Goal: Task Accomplishment & Management: Manage account settings

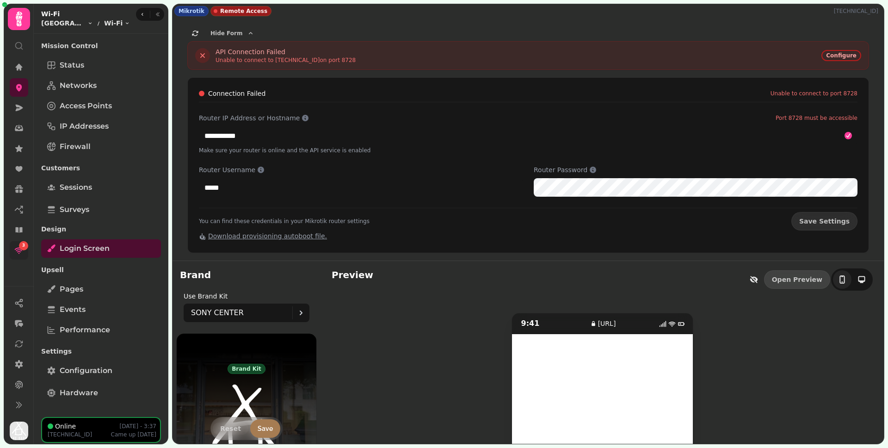
click at [20, 248] on div "3" at bounding box center [23, 245] width 9 height 9
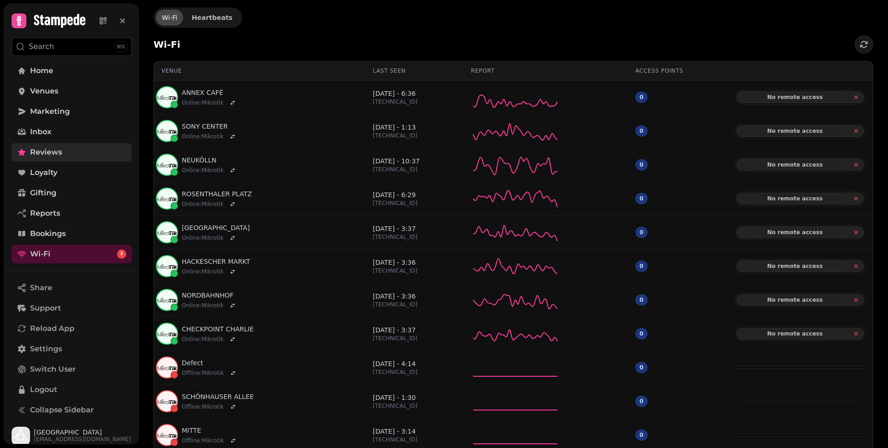
click at [81, 156] on link "Reviews" at bounding box center [72, 152] width 120 height 19
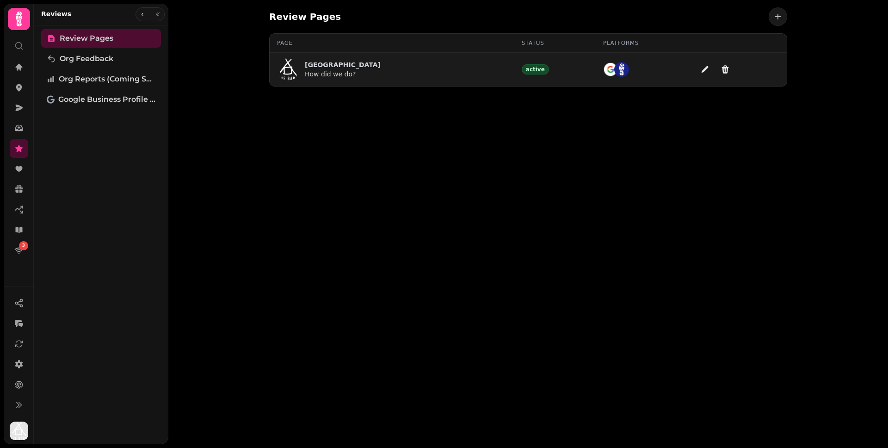
click at [361, 70] on p "How did we do?" at bounding box center [343, 73] width 76 height 9
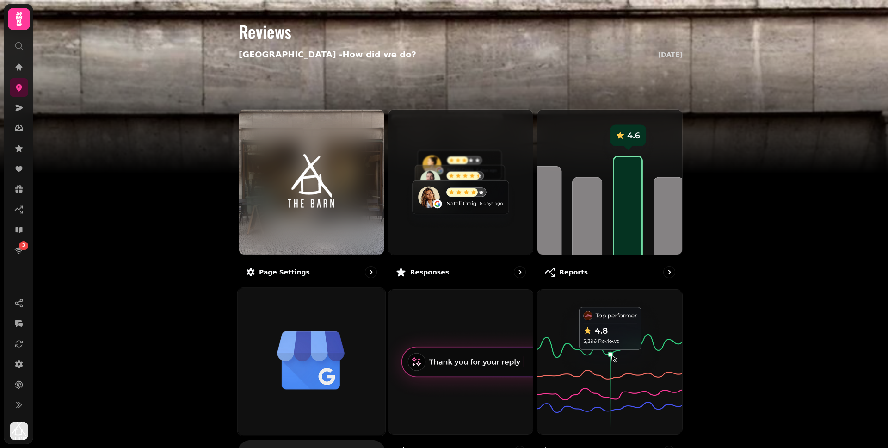
click at [334, 342] on img at bounding box center [311, 361] width 162 height 162
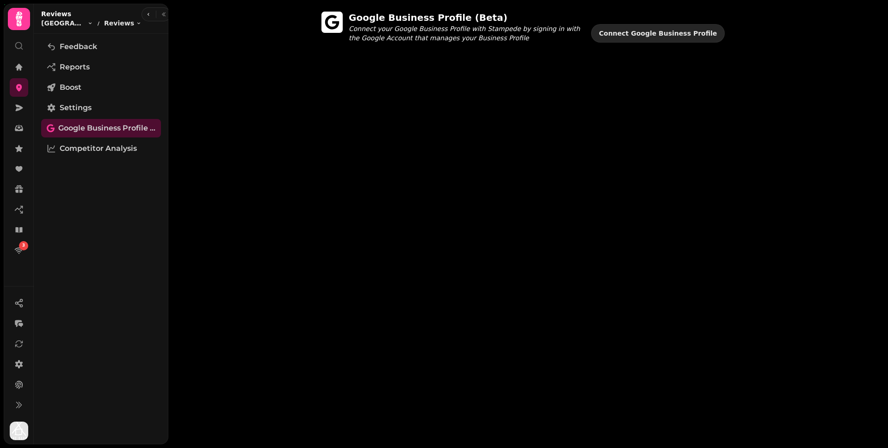
click at [627, 38] on button "Connect Google Business Profile" at bounding box center [658, 33] width 134 height 19
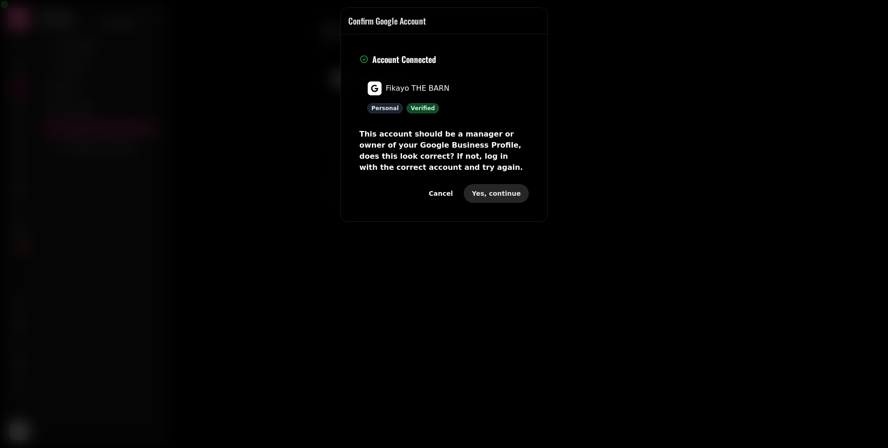
click at [502, 193] on span "Yes, continue" at bounding box center [496, 193] width 49 height 6
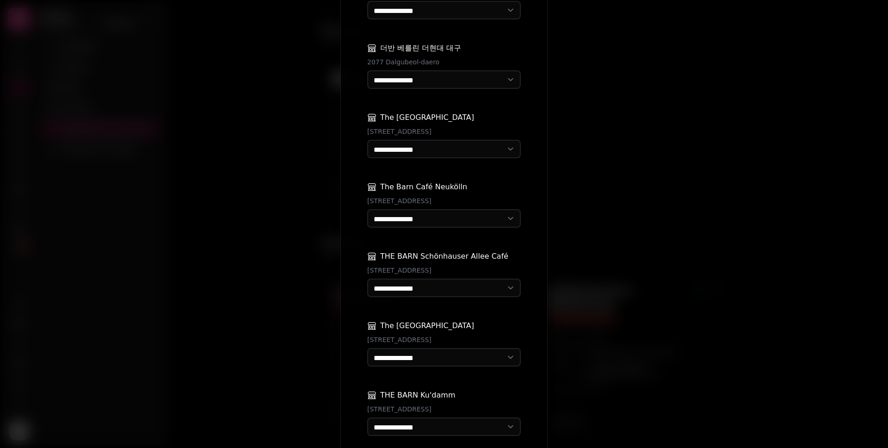
scroll to position [410, 0]
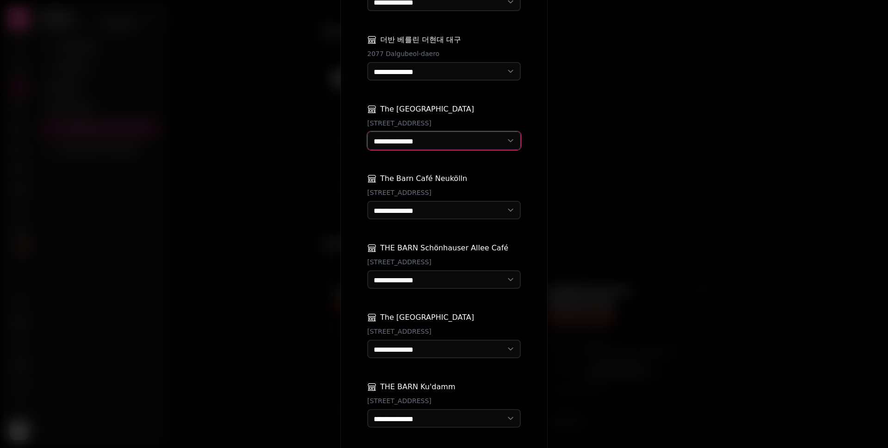
click at [485, 132] on select "**********" at bounding box center [444, 140] width 154 height 19
select select "**********"
click at [478, 62] on select "**********" at bounding box center [444, 71] width 154 height 19
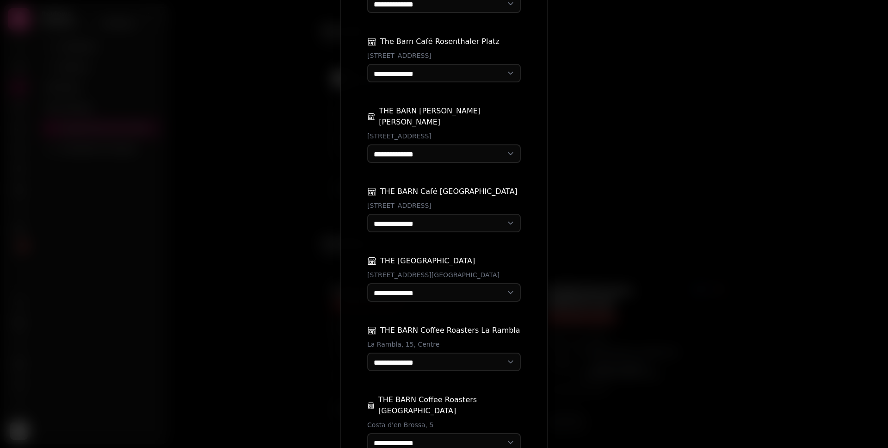
scroll to position [1078, 0]
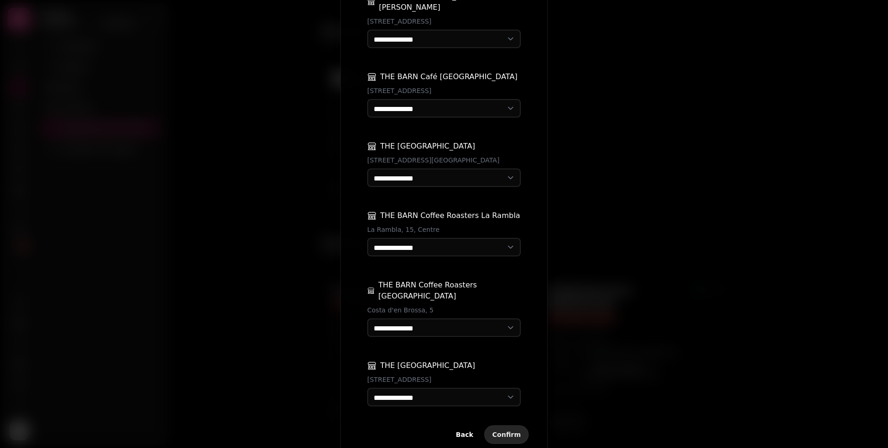
click at [514, 425] on button "Confirm" at bounding box center [506, 434] width 44 height 19
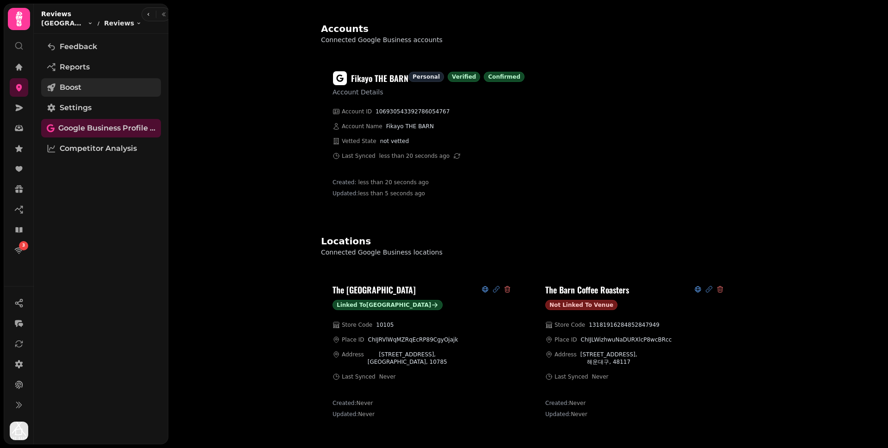
click at [84, 88] on link "Boost" at bounding box center [101, 87] width 120 height 19
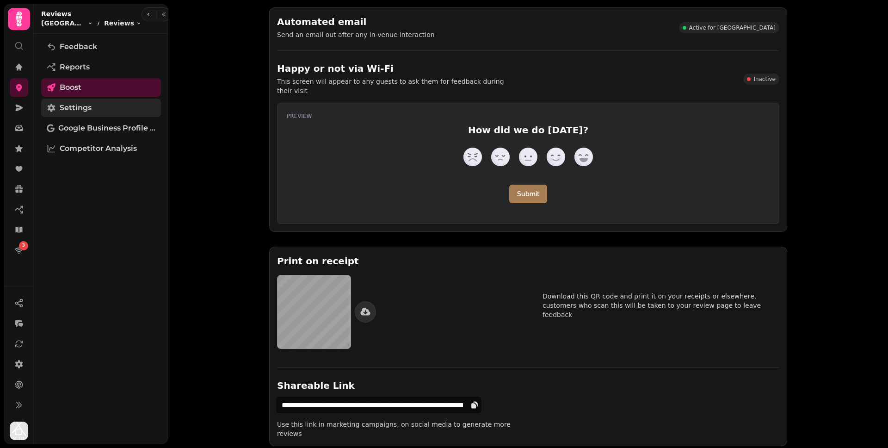
click at [107, 104] on link "Settings" at bounding box center [101, 108] width 120 height 19
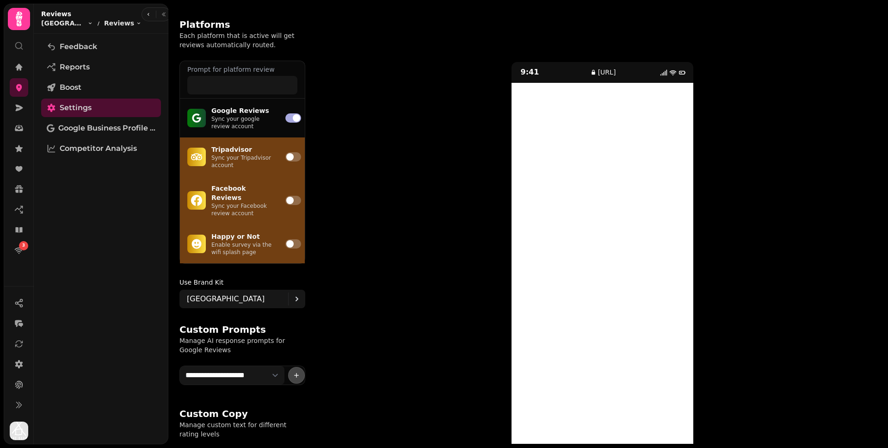
scroll to position [101, 0]
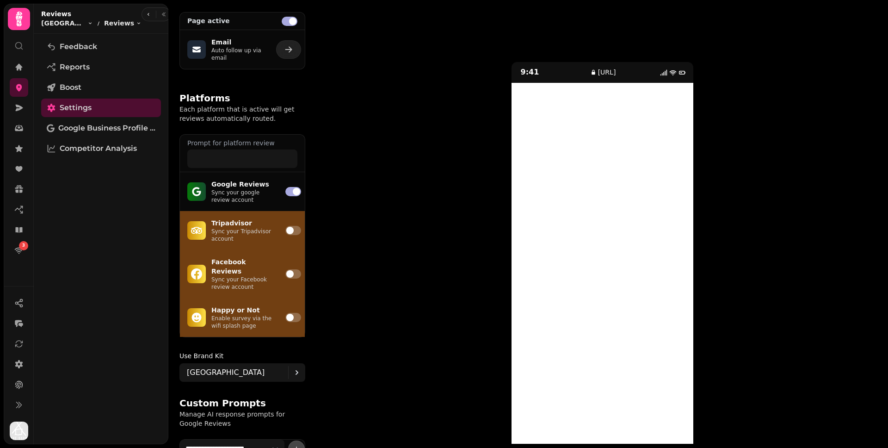
click at [290, 230] on span at bounding box center [289, 230] width 7 height 7
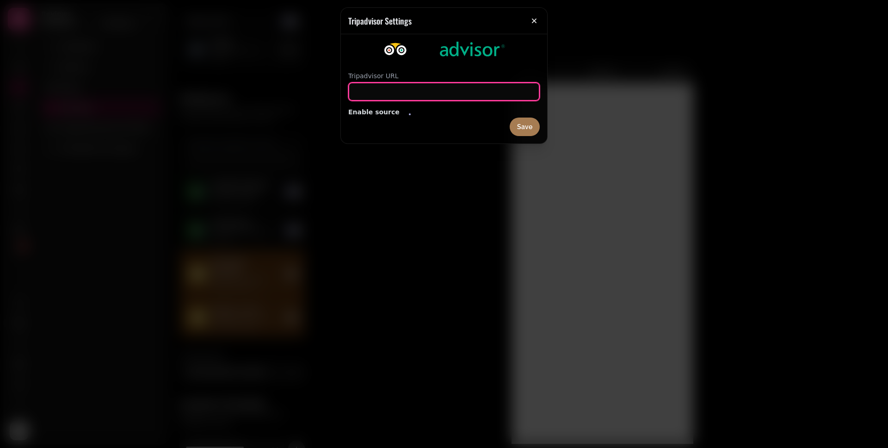
click at [391, 88] on input "url" at bounding box center [444, 91] width 192 height 19
click at [532, 22] on icon "button" at bounding box center [534, 21] width 5 height 5
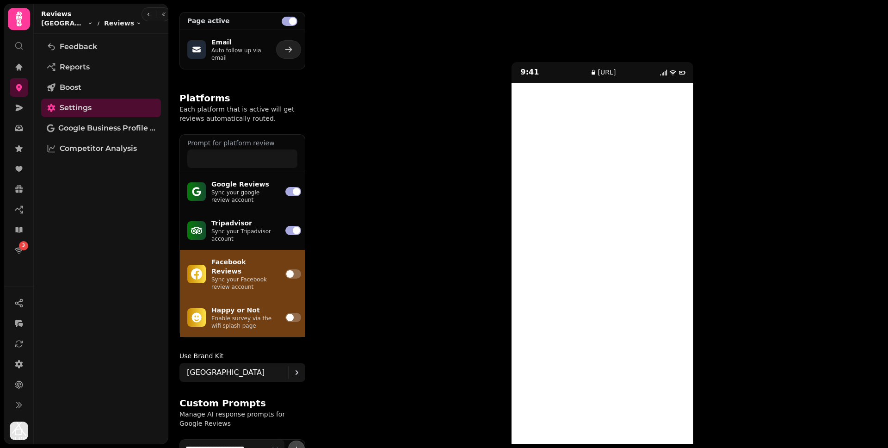
click at [293, 229] on span at bounding box center [296, 230] width 7 height 7
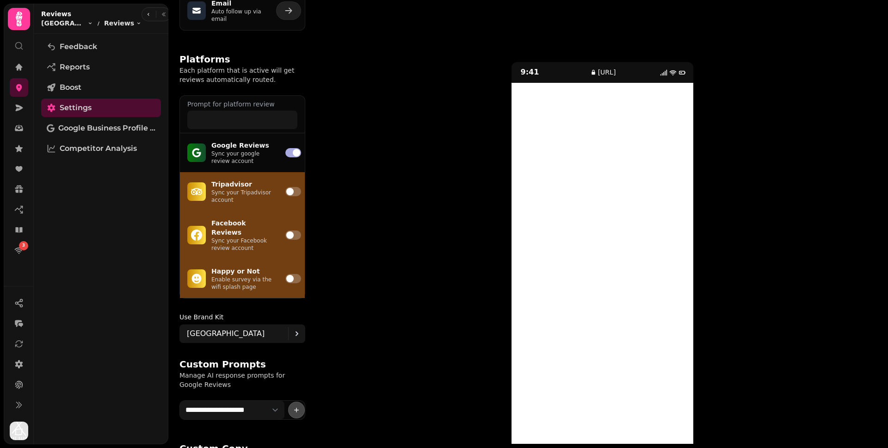
scroll to position [209, 0]
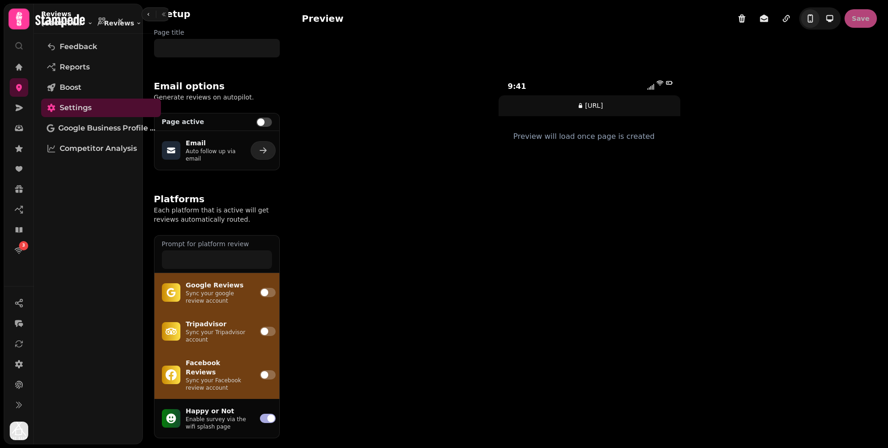
type input "**********"
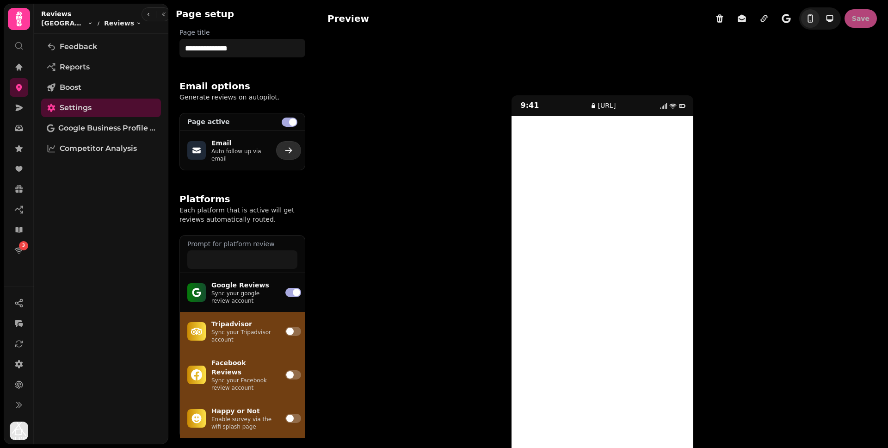
click at [285, 149] on icon "button" at bounding box center [288, 150] width 9 height 9
select select "**********"
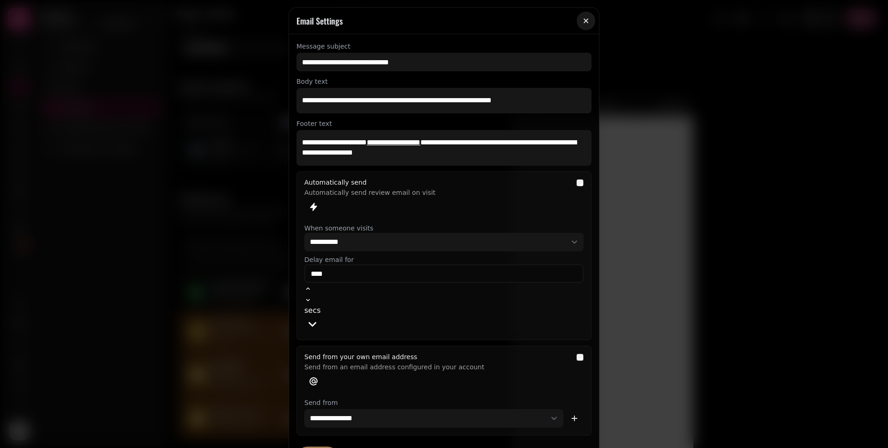
click at [584, 23] on icon "button" at bounding box center [586, 21] width 5 height 5
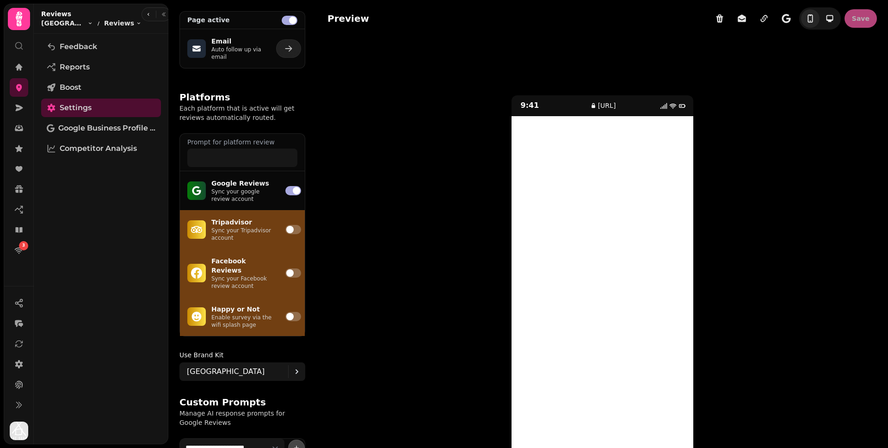
scroll to position [7, 0]
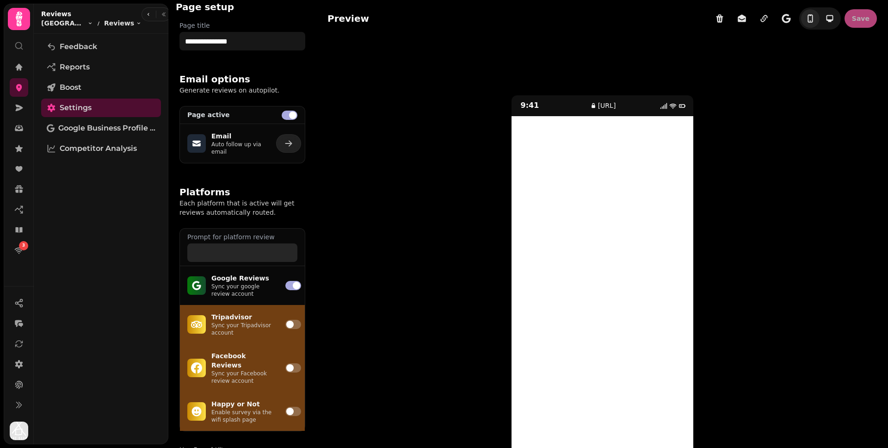
click at [241, 249] on input "*" at bounding box center [242, 252] width 110 height 19
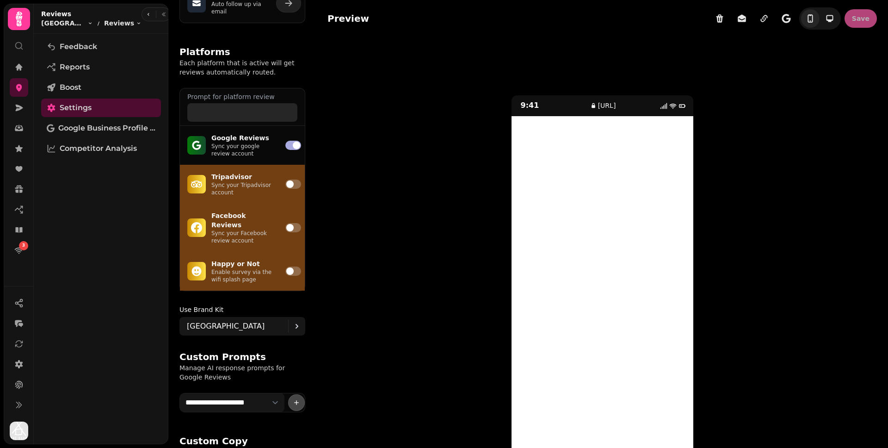
scroll to position [209, 0]
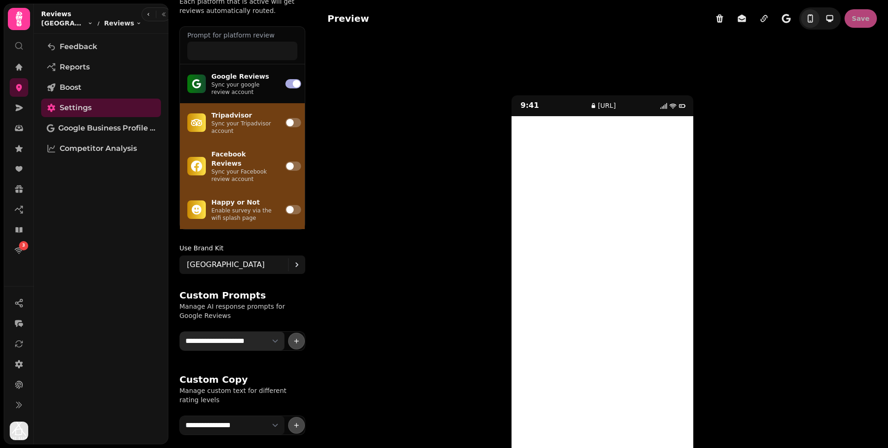
click at [271, 337] on select "**********" at bounding box center [232, 341] width 105 height 19
click at [277, 422] on select "**********" at bounding box center [232, 425] width 105 height 19
click at [293, 421] on icon "button" at bounding box center [296, 424] width 7 height 7
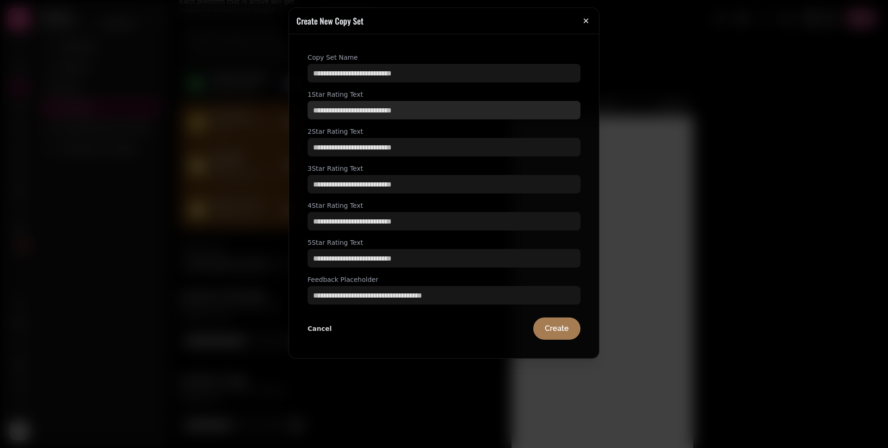
click at [361, 109] on input "text" at bounding box center [444, 110] width 273 height 19
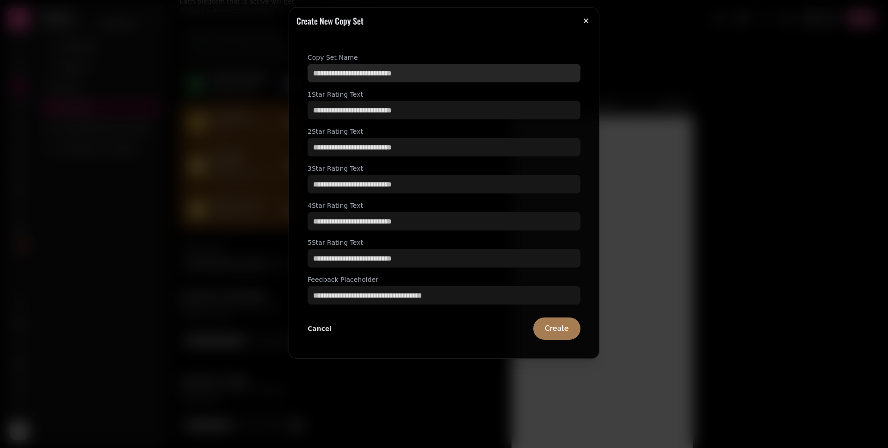
click at [370, 79] on input "text" at bounding box center [444, 73] width 273 height 19
click at [590, 21] on icon "button" at bounding box center [585, 20] width 9 height 9
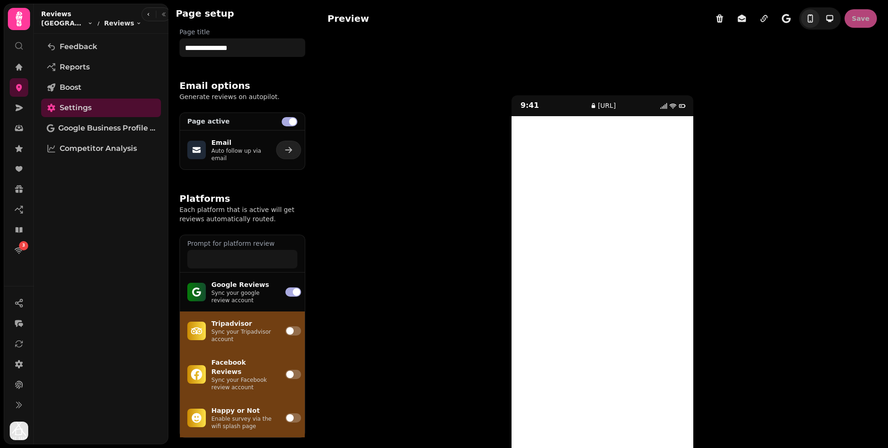
scroll to position [0, 0]
click at [237, 44] on input "**********" at bounding box center [242, 48] width 126 height 19
click at [821, 15] on button "toggle-phone" at bounding box center [830, 18] width 19 height 19
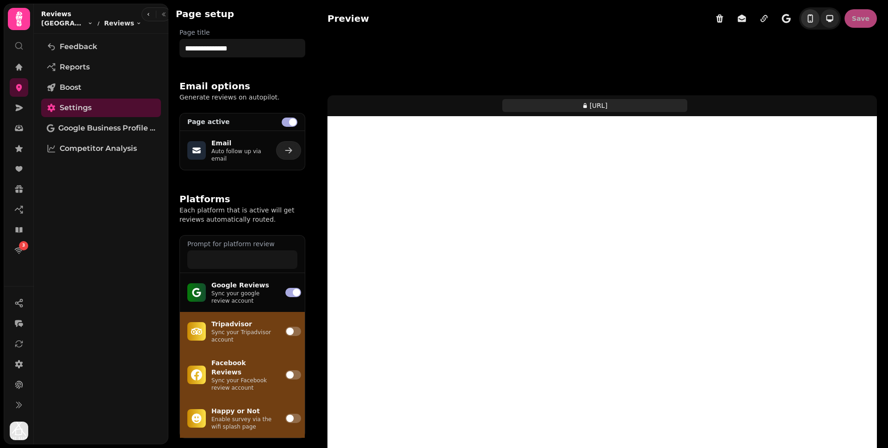
click at [808, 17] on icon "toggle-phone" at bounding box center [810, 18] width 5 height 8
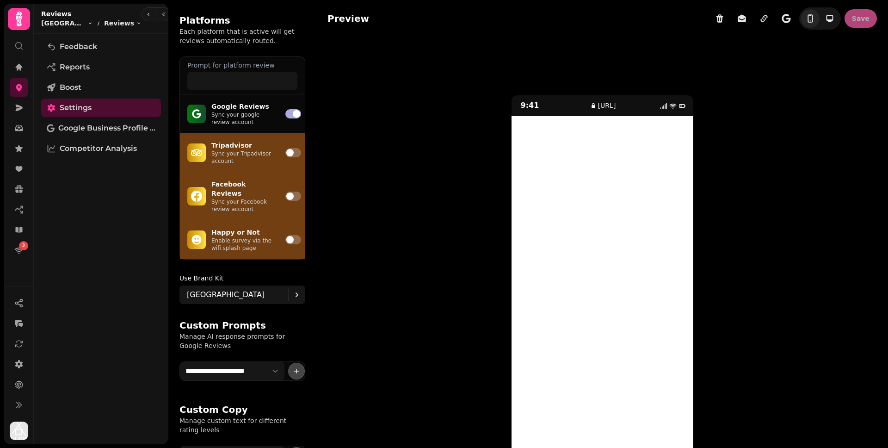
scroll to position [209, 0]
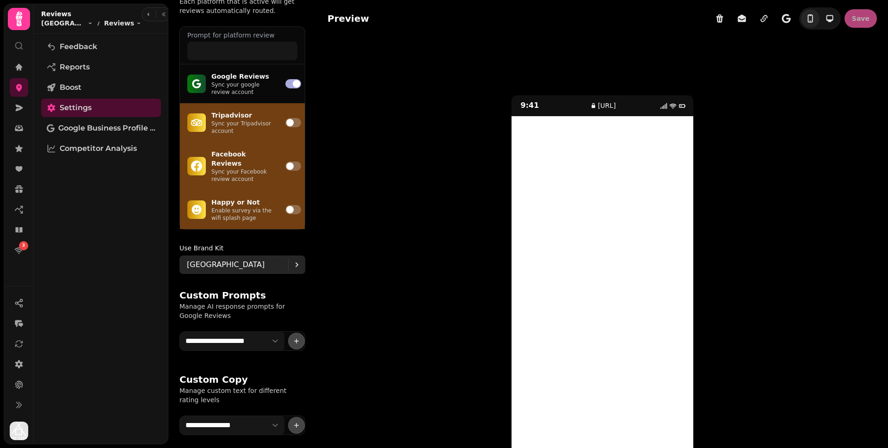
click at [270, 256] on div "[GEOGRAPHIC_DATA]" at bounding box center [237, 264] width 101 height 19
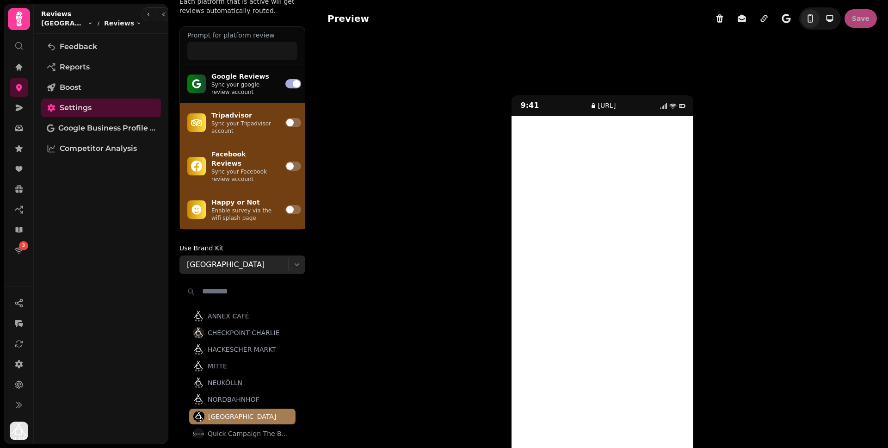
click at [270, 258] on div "[GEOGRAPHIC_DATA]" at bounding box center [237, 264] width 101 height 19
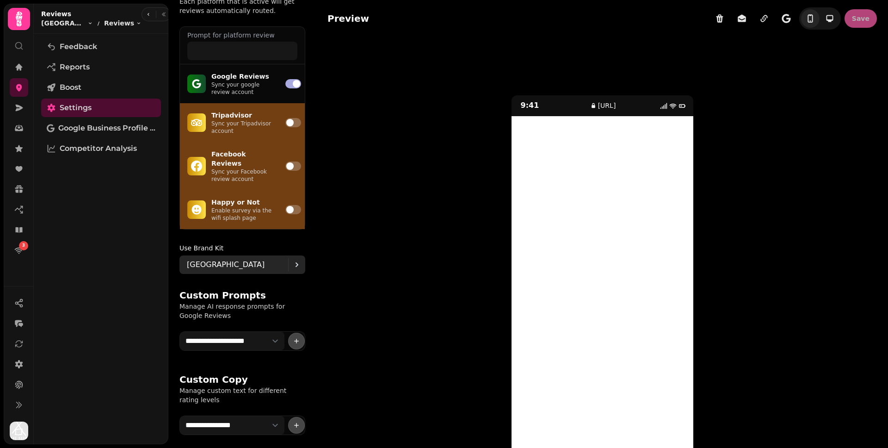
click at [270, 257] on div "[GEOGRAPHIC_DATA]" at bounding box center [237, 264] width 101 height 19
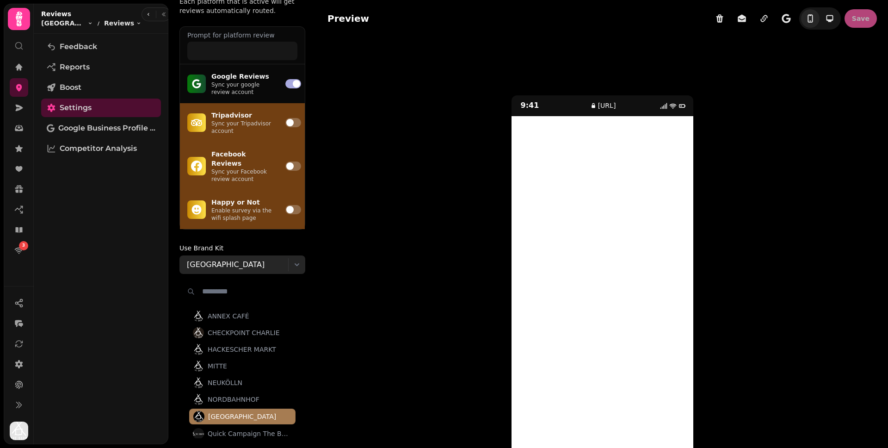
click at [270, 257] on div "[GEOGRAPHIC_DATA]" at bounding box center [237, 264] width 101 height 19
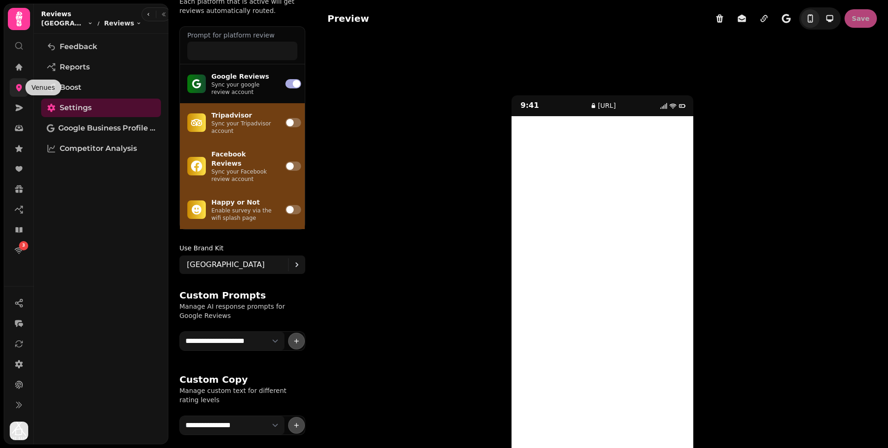
click at [21, 88] on icon at bounding box center [19, 87] width 6 height 7
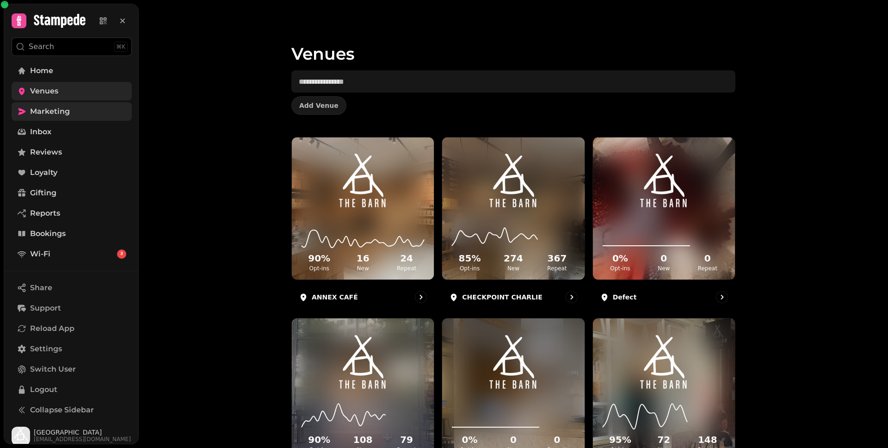
click at [32, 111] on span "Marketing" at bounding box center [50, 111] width 40 height 11
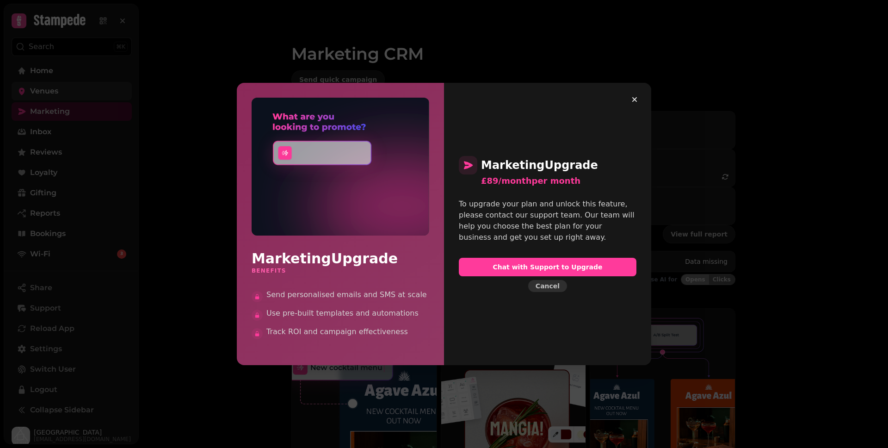
click at [550, 284] on span "Cancel" at bounding box center [548, 286] width 24 height 6
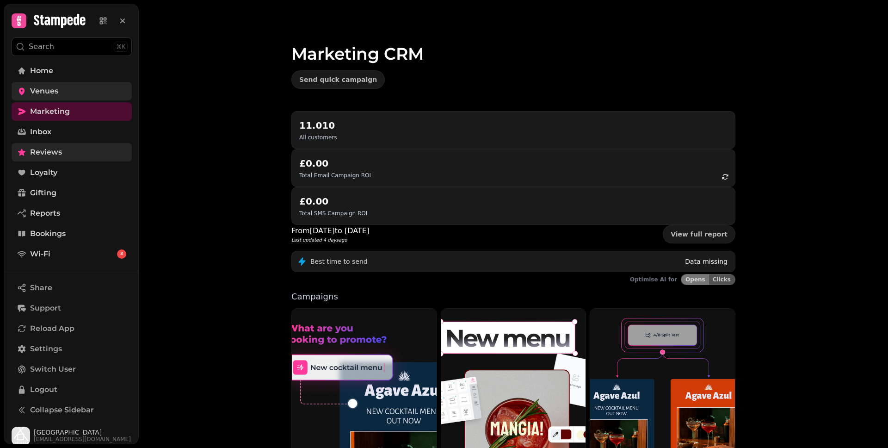
click at [70, 152] on link "Reviews" at bounding box center [72, 152] width 120 height 19
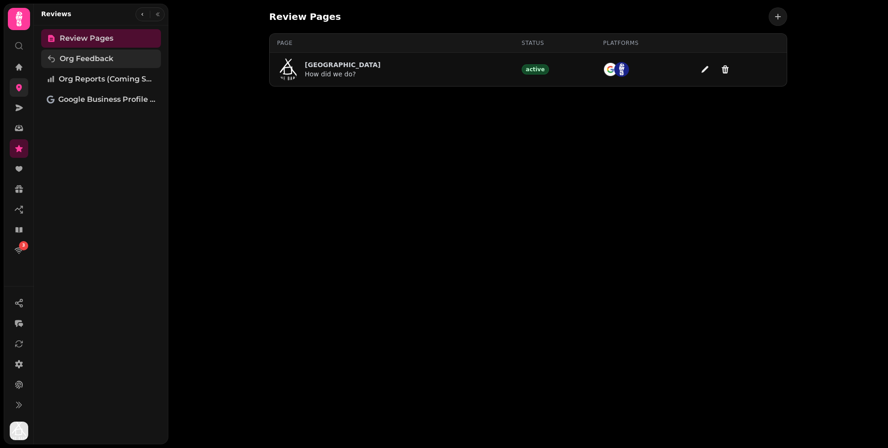
click at [77, 60] on span "Org Feedback" at bounding box center [87, 58] width 54 height 11
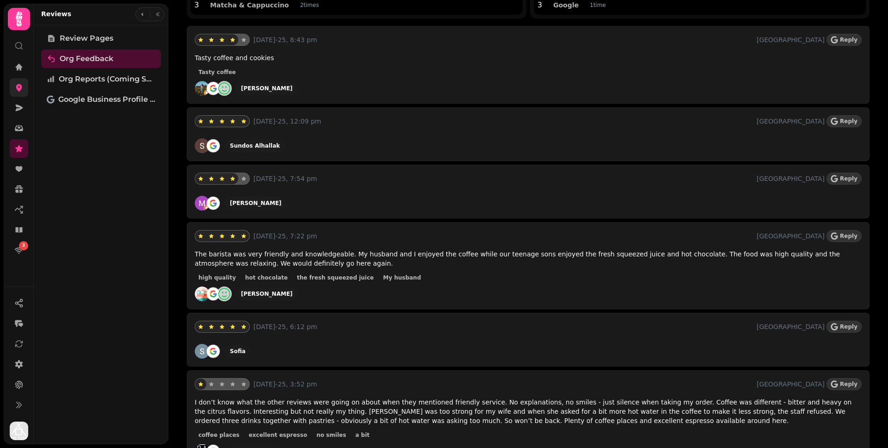
scroll to position [302, 0]
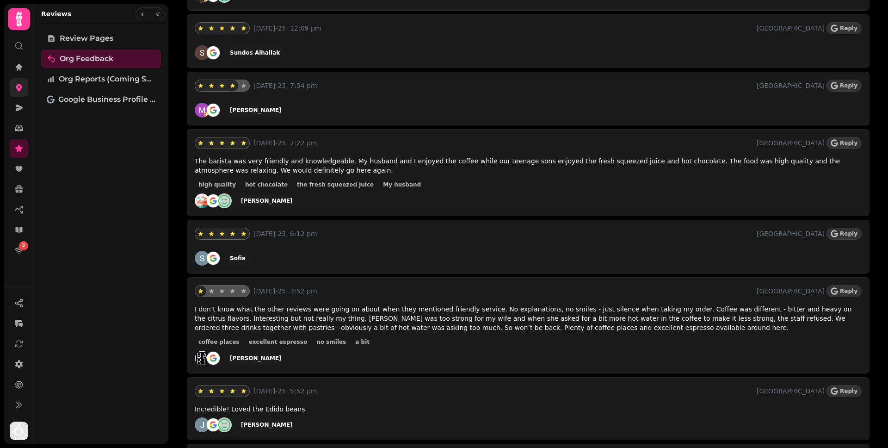
click at [291, 216] on div "[DATE]-25, 7:22 pm POTSDAMER PLATZ Reply The barista was very friendly and know…" at bounding box center [528, 172] width 683 height 87
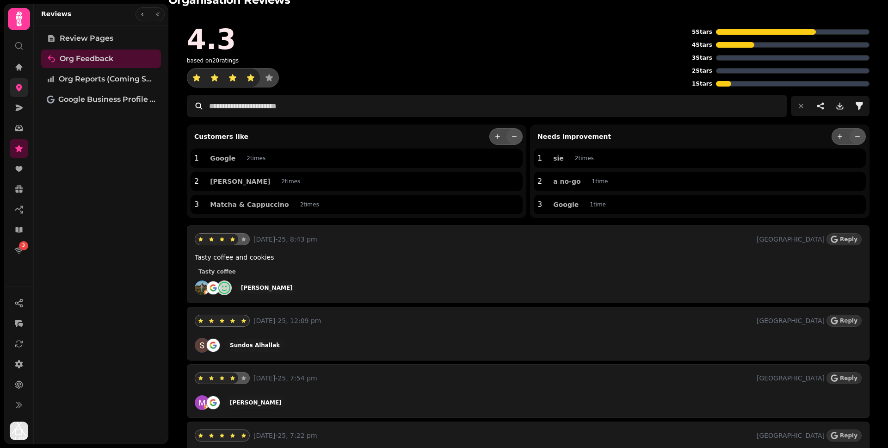
scroll to position [8, 0]
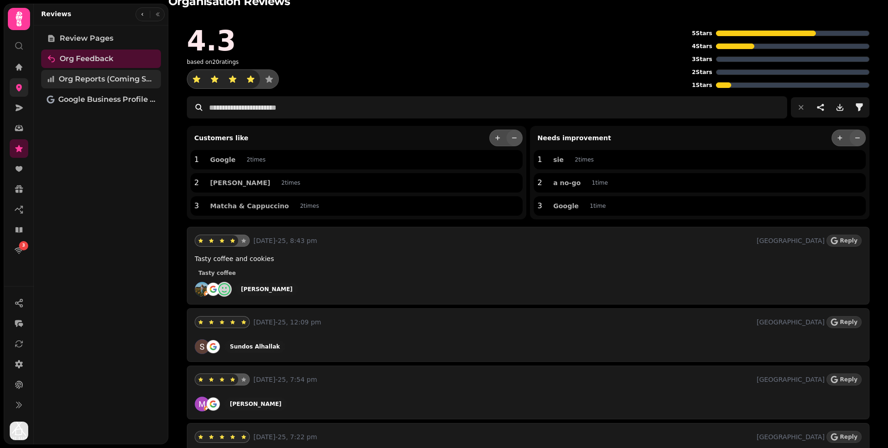
click at [128, 83] on span "Org Reports (coming soon)" at bounding box center [107, 79] width 97 height 11
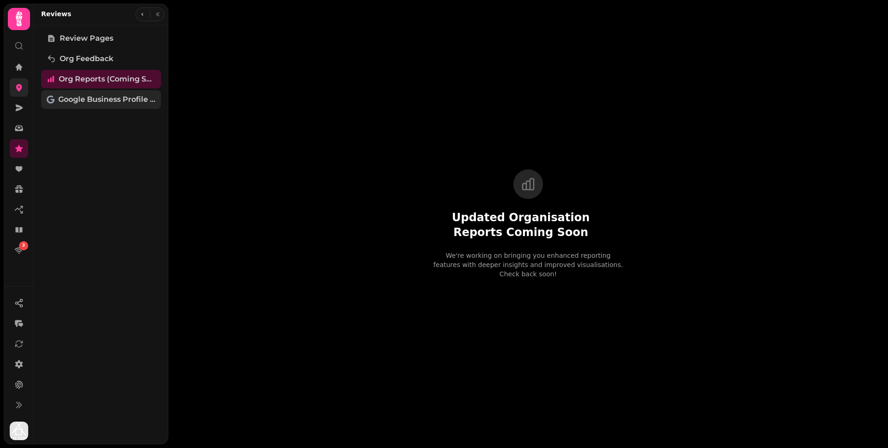
click at [130, 104] on span "Google Business Profile (Beta)" at bounding box center [106, 99] width 97 height 11
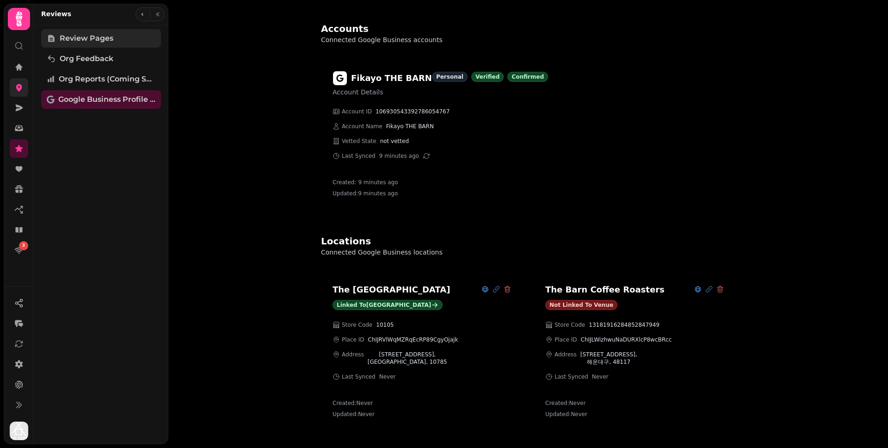
click at [118, 39] on link "Review Pages" at bounding box center [101, 38] width 120 height 19
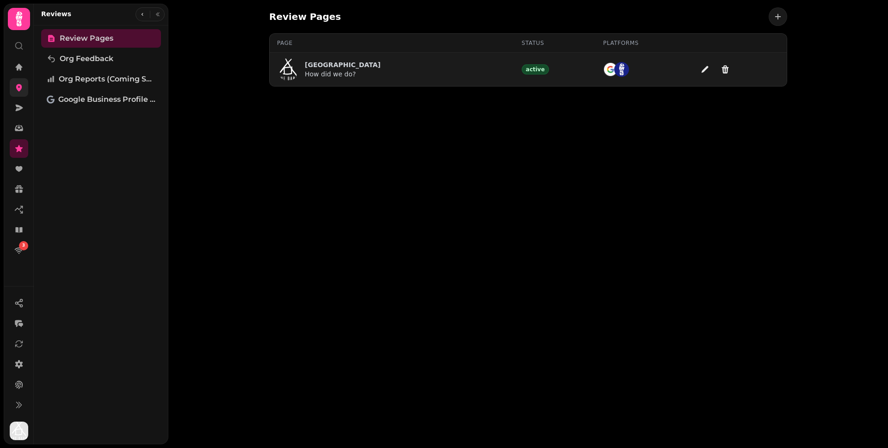
click at [297, 73] on img at bounding box center [288, 69] width 22 height 22
click at [303, 65] on div "POTSDAMER PLATZ How did we do?" at bounding box center [329, 69] width 104 height 22
click at [327, 65] on p "[GEOGRAPHIC_DATA]" at bounding box center [343, 64] width 76 height 9
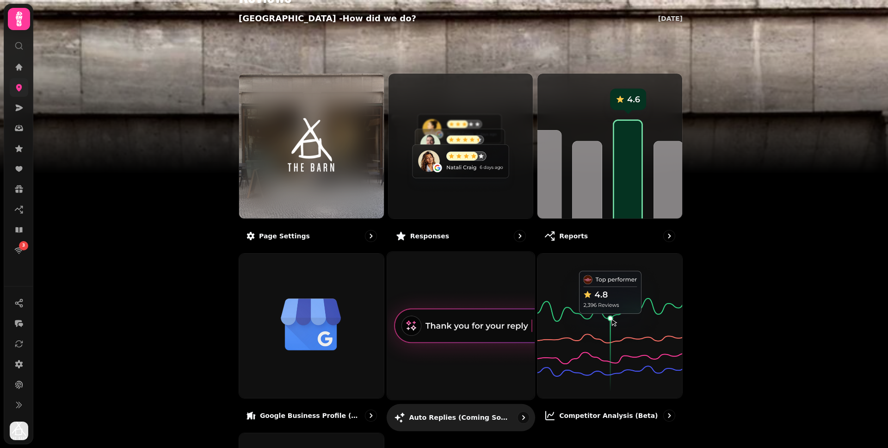
scroll to position [204, 0]
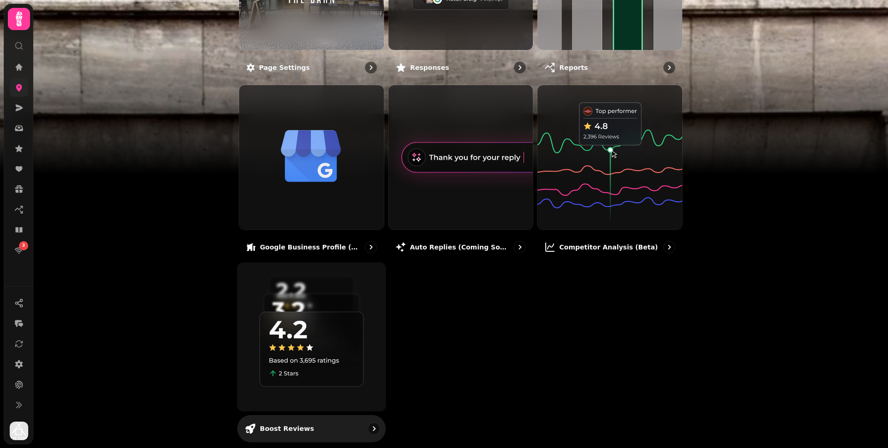
click at [310, 343] on img at bounding box center [311, 337] width 162 height 162
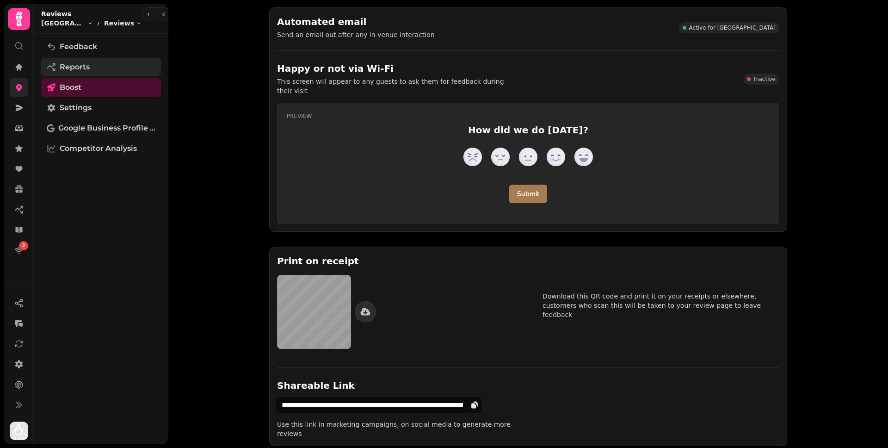
click at [99, 64] on link "Reports" at bounding box center [101, 67] width 120 height 19
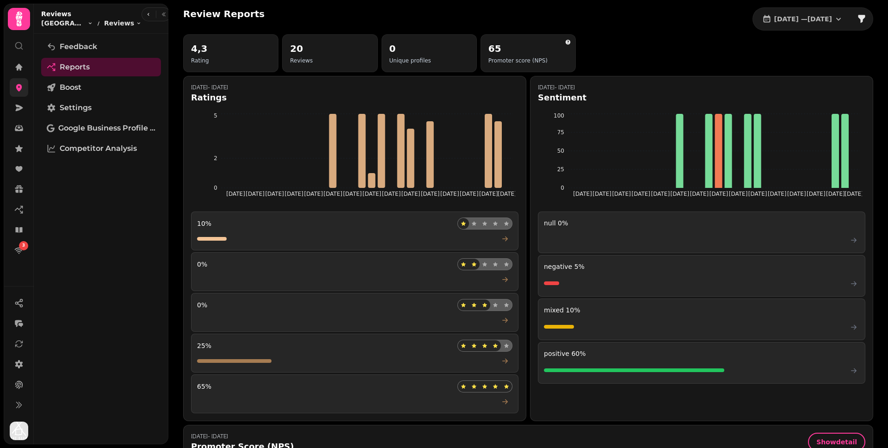
click at [130, 117] on div "Feedback Reports Boost Settings Google Business Profile (Beta) Competitor Analy…" at bounding box center [101, 238] width 135 height 403
click at [125, 108] on link "Settings" at bounding box center [101, 108] width 120 height 19
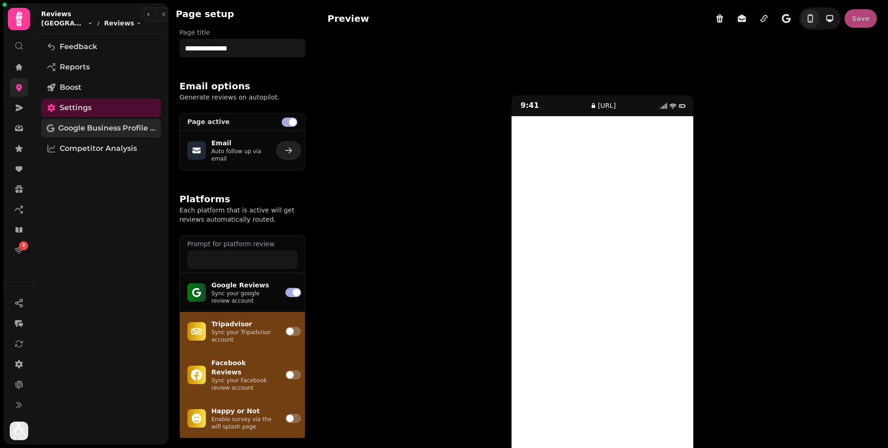
click at [122, 132] on span "Google Business Profile (Beta)" at bounding box center [106, 128] width 97 height 11
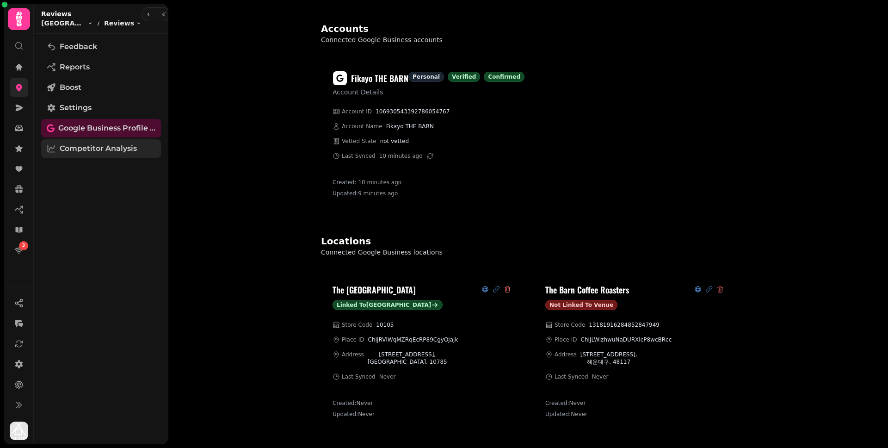
click at [124, 148] on span "Competitor Analysis" at bounding box center [98, 148] width 77 height 11
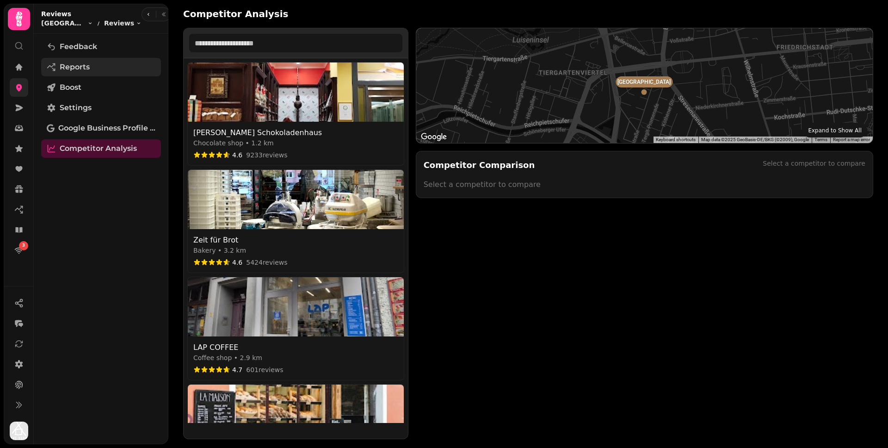
scroll to position [299, 0]
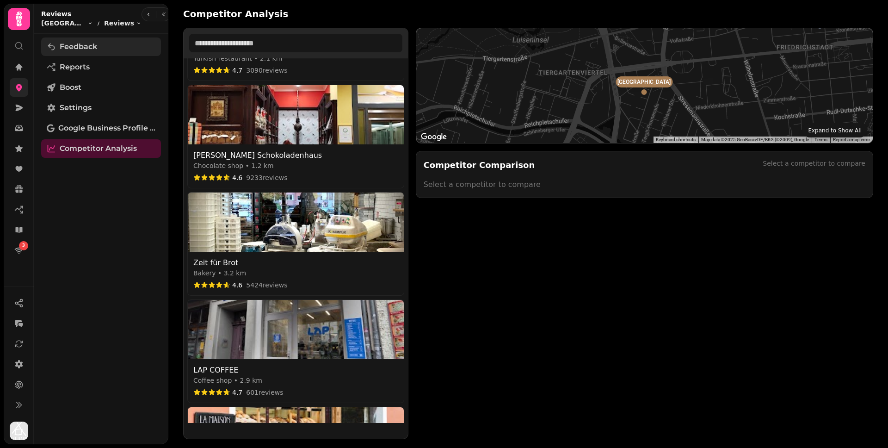
click at [92, 40] on link "Feedback" at bounding box center [101, 46] width 120 height 19
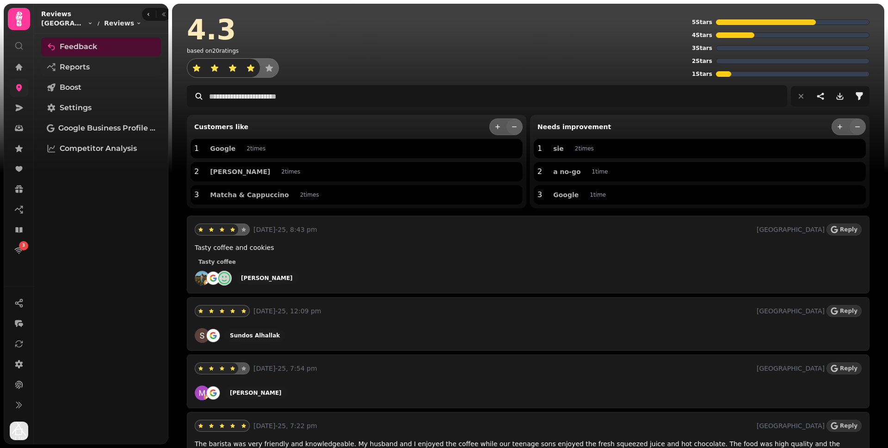
click at [93, 61] on link "Reports" at bounding box center [101, 67] width 120 height 19
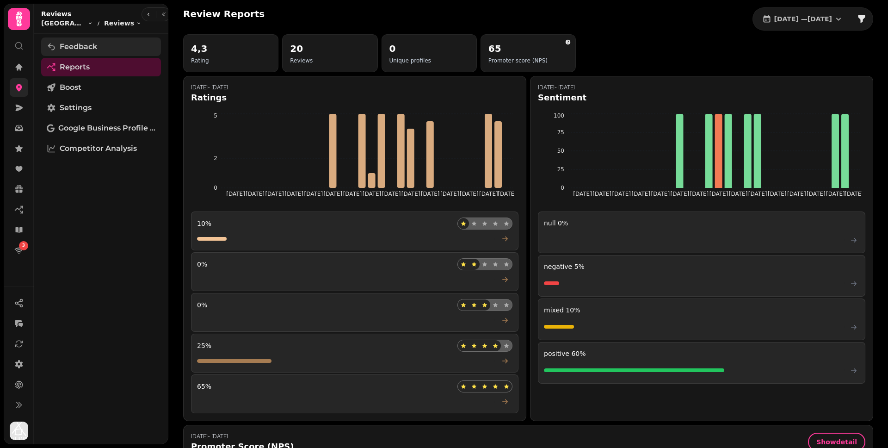
click at [96, 43] on span "Feedback" at bounding box center [78, 46] width 37 height 11
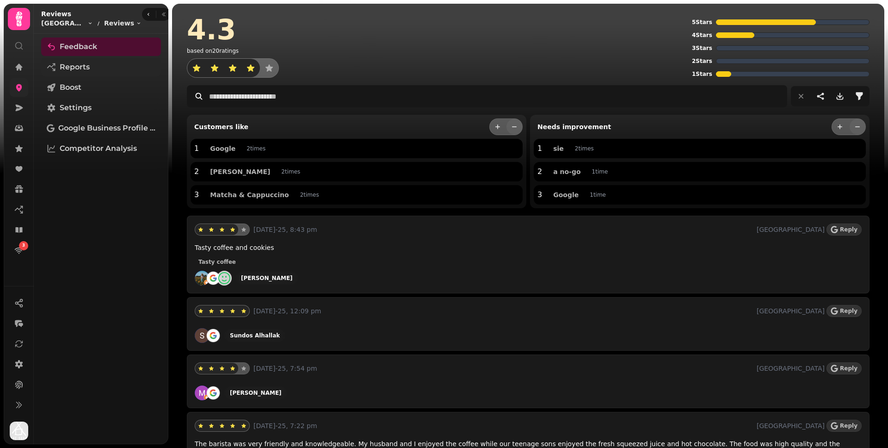
click at [100, 65] on link "Reports" at bounding box center [101, 67] width 120 height 19
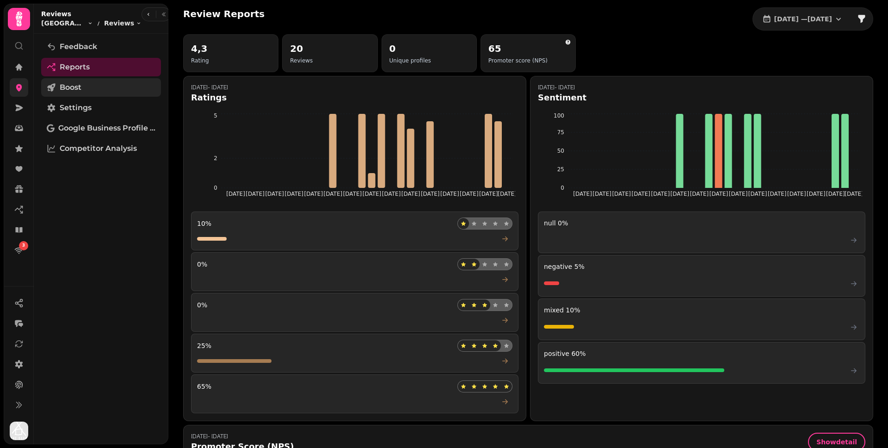
click at [102, 83] on link "Boost" at bounding box center [101, 87] width 120 height 19
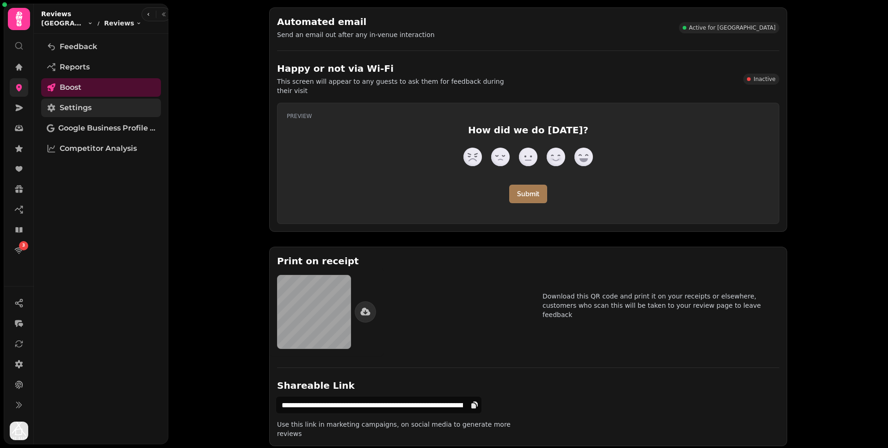
click at [104, 110] on link "Settings" at bounding box center [101, 108] width 120 height 19
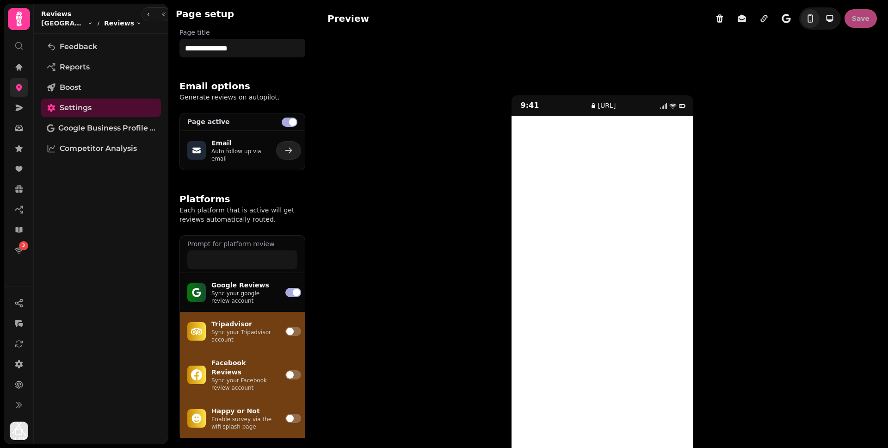
click at [110, 19] on html "**********" at bounding box center [444, 224] width 888 height 448
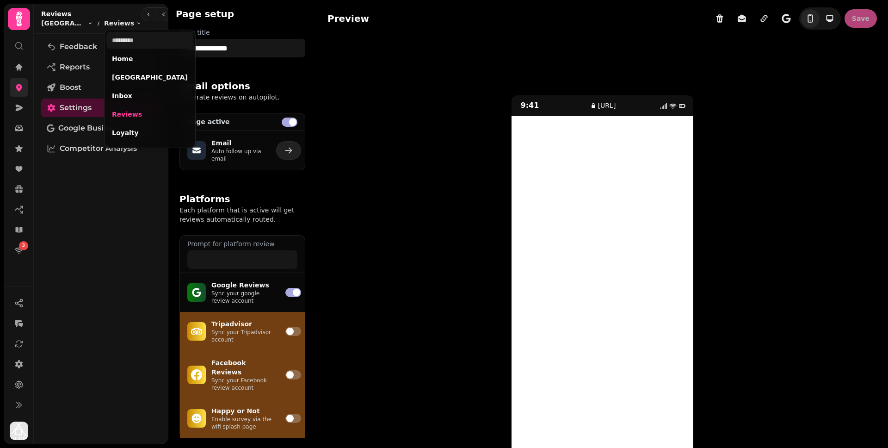
click at [76, 28] on html "**********" at bounding box center [444, 224] width 888 height 448
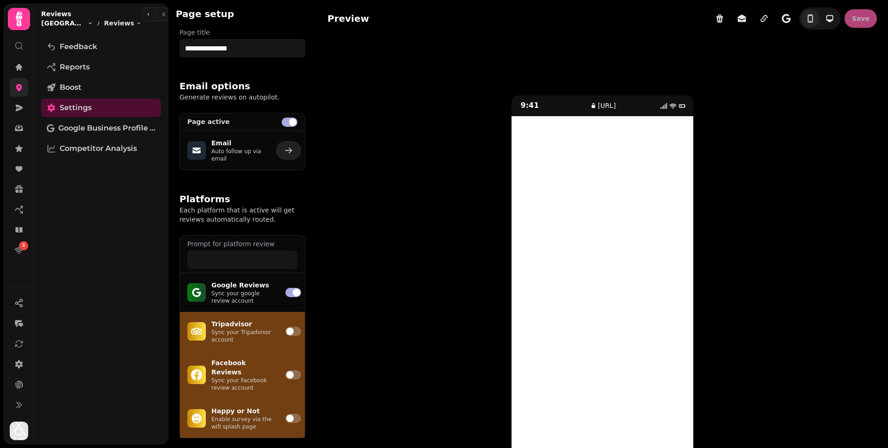
click at [77, 19] on html "**********" at bounding box center [444, 224] width 888 height 448
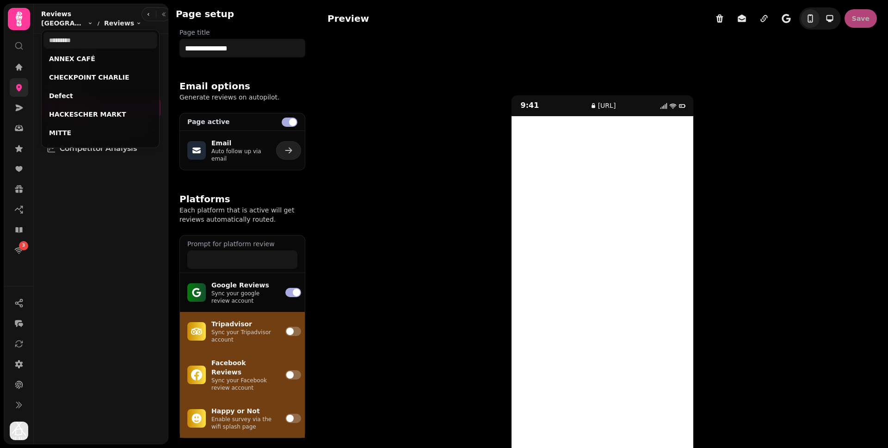
click at [77, 19] on html "**********" at bounding box center [444, 224] width 888 height 448
